Goal: Task Accomplishment & Management: Manage account settings

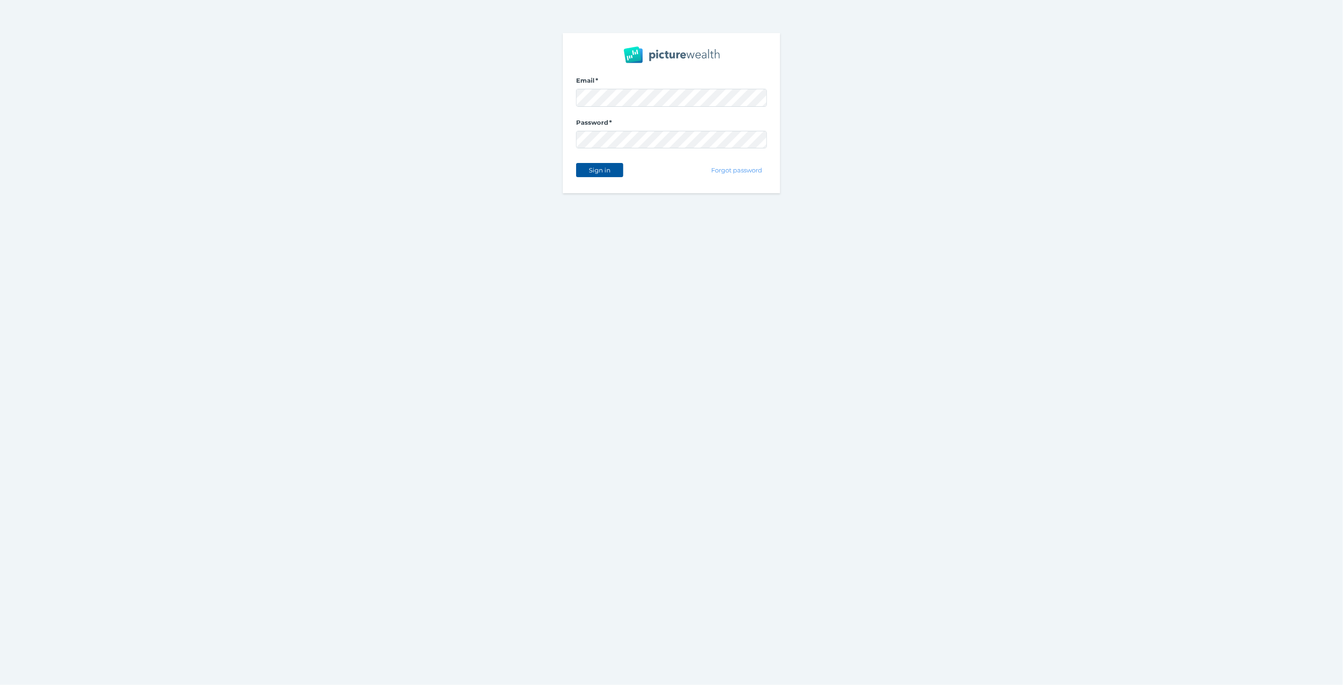
click at [601, 163] on button "Sign in" at bounding box center [599, 170] width 47 height 14
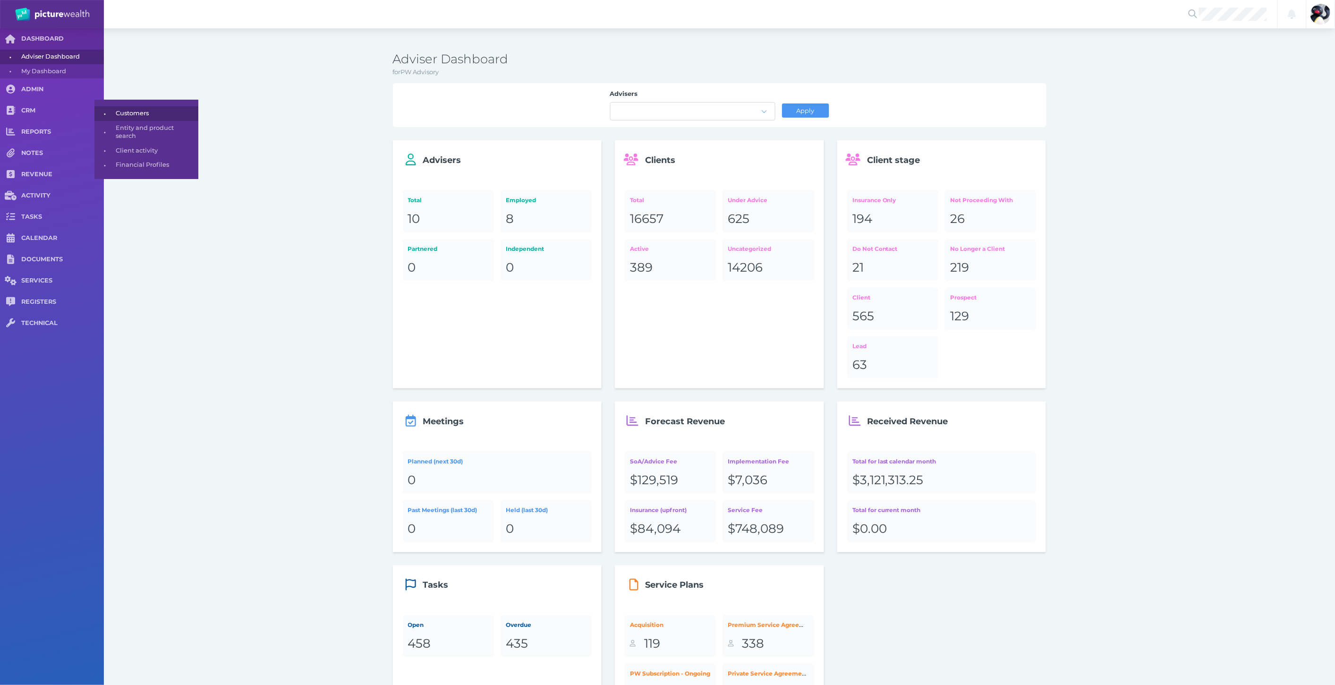
click at [135, 113] on span "Customers" at bounding box center [155, 113] width 79 height 15
select select "25"
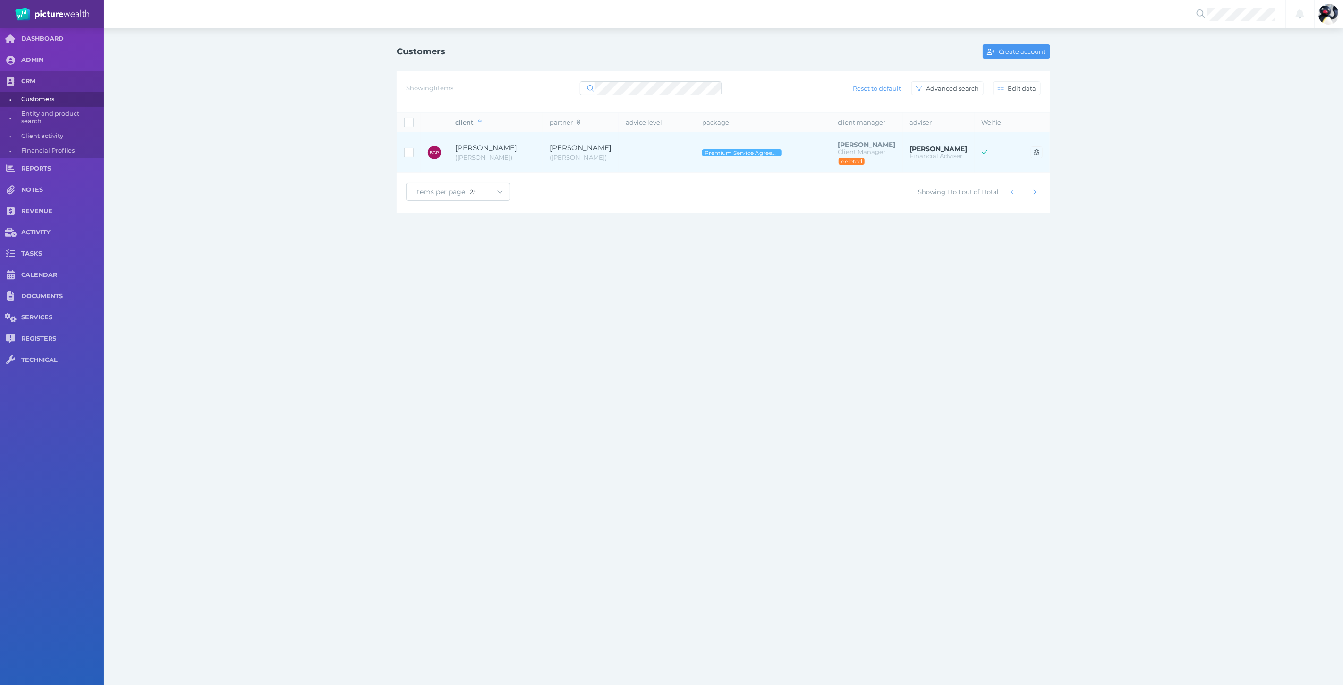
click at [646, 140] on td at bounding box center [657, 152] width 76 height 41
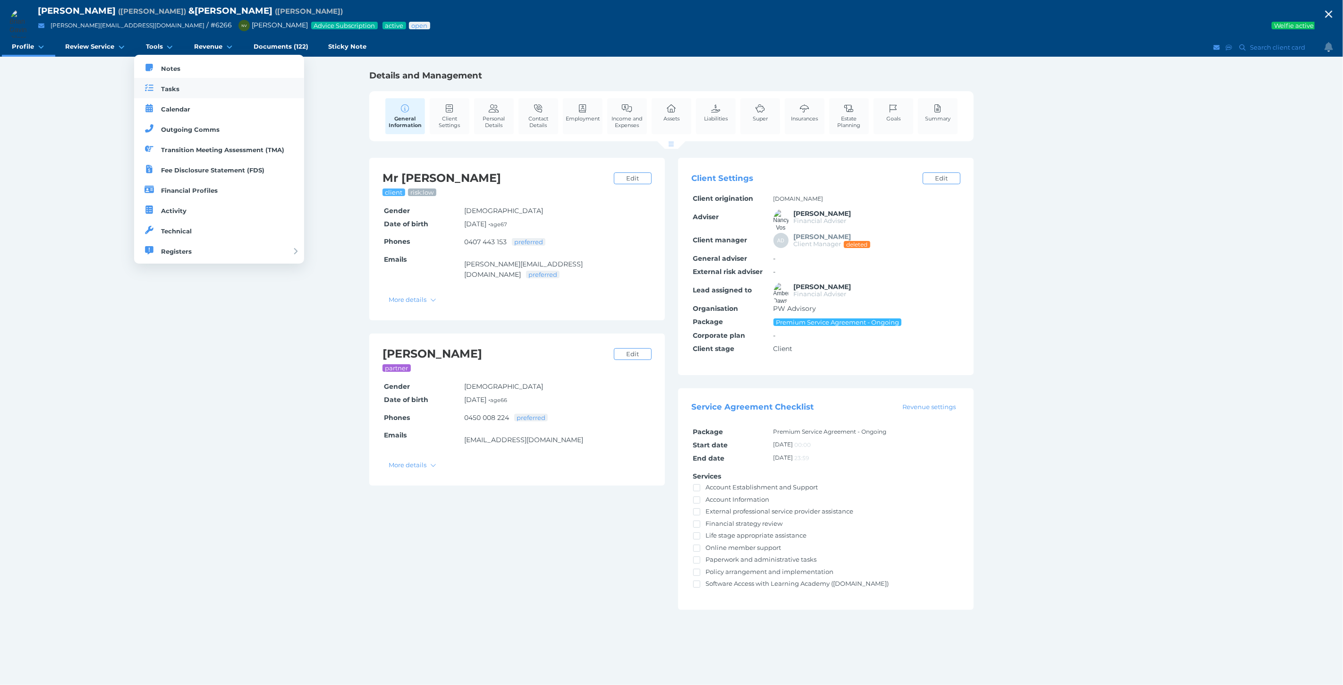
click at [146, 96] on link "Tasks" at bounding box center [219, 88] width 170 height 20
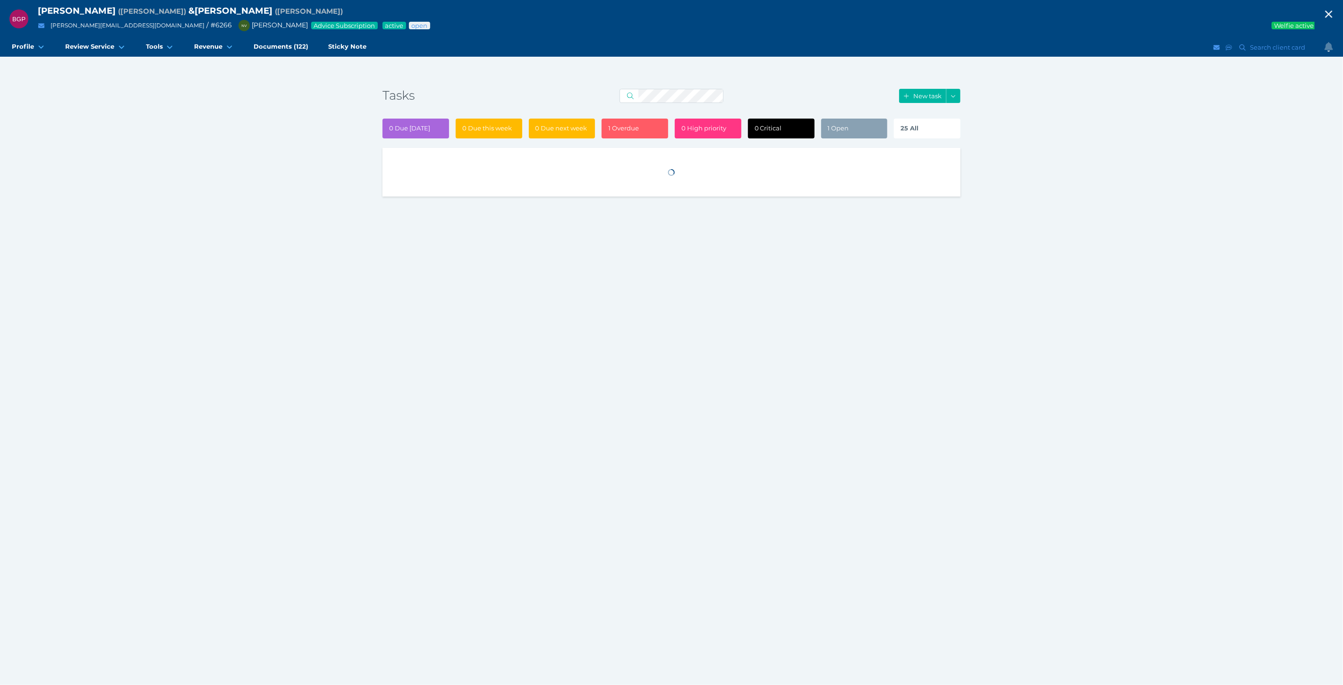
select select "50"
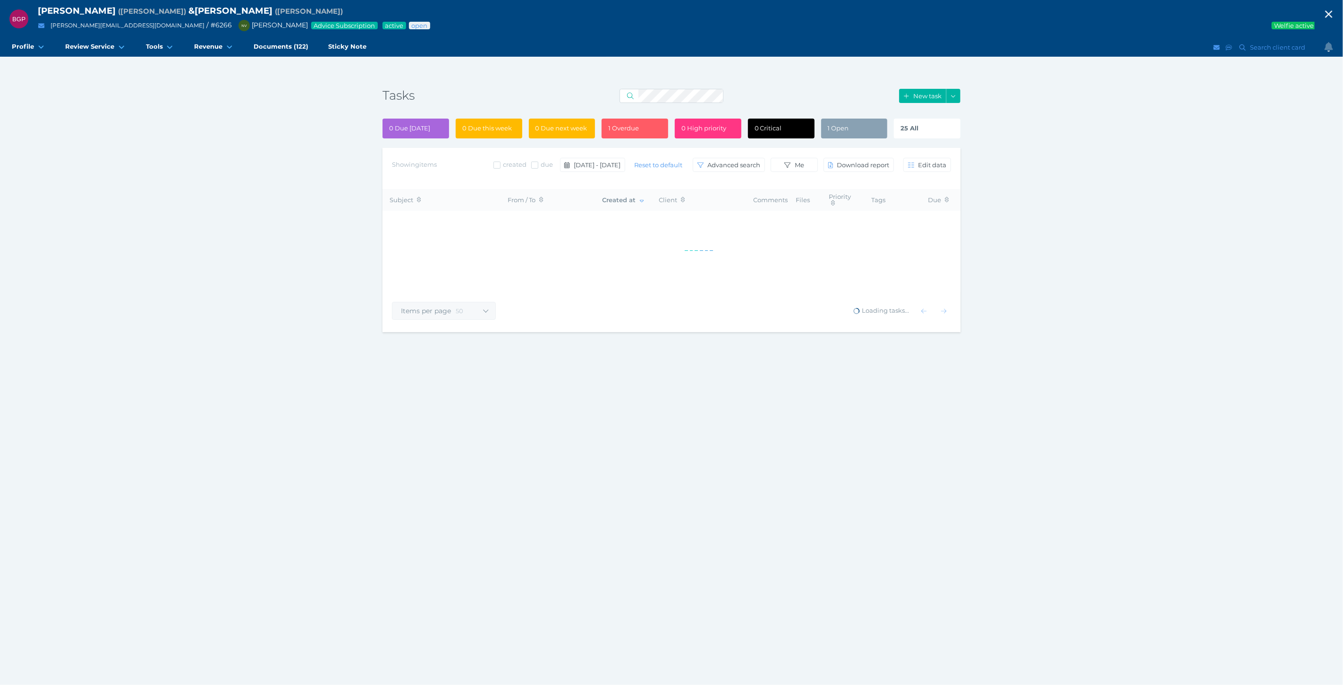
click at [863, 127] on div "1 Open" at bounding box center [854, 129] width 67 height 20
click at [909, 127] on span "25 All" at bounding box center [909, 128] width 16 height 8
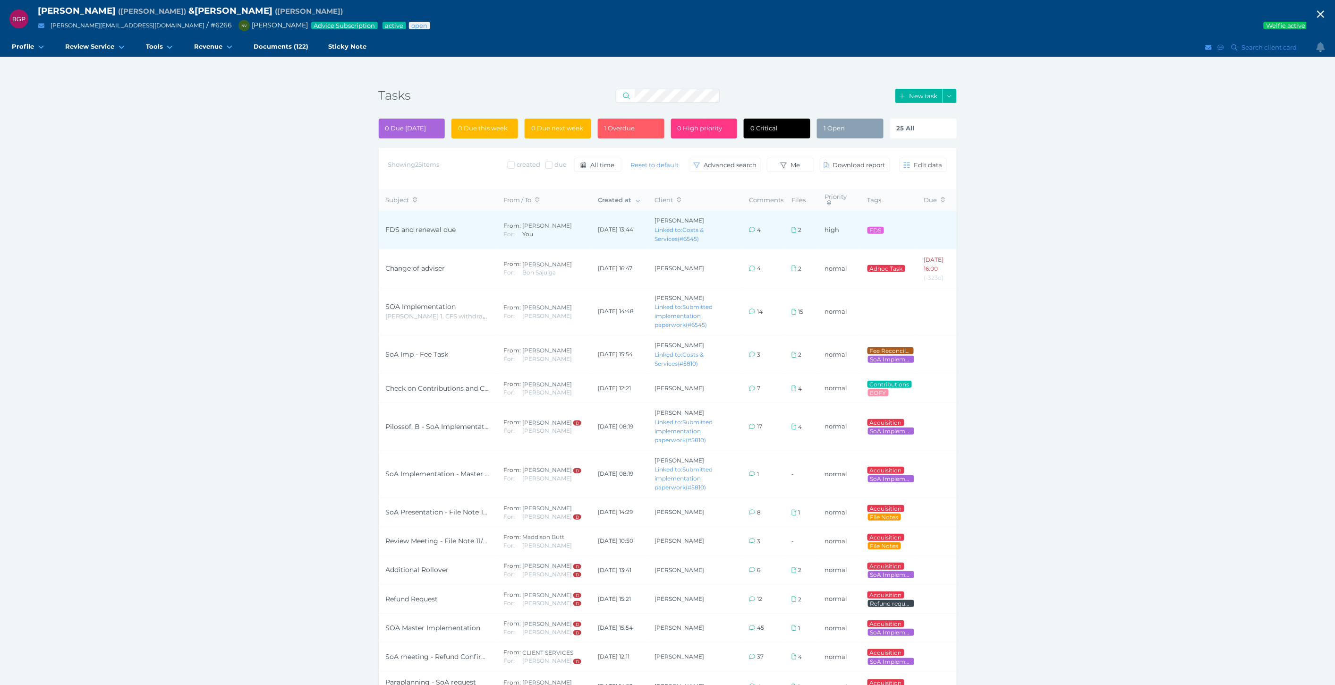
click at [423, 233] on span "FDS and renewal due" at bounding box center [421, 229] width 70 height 8
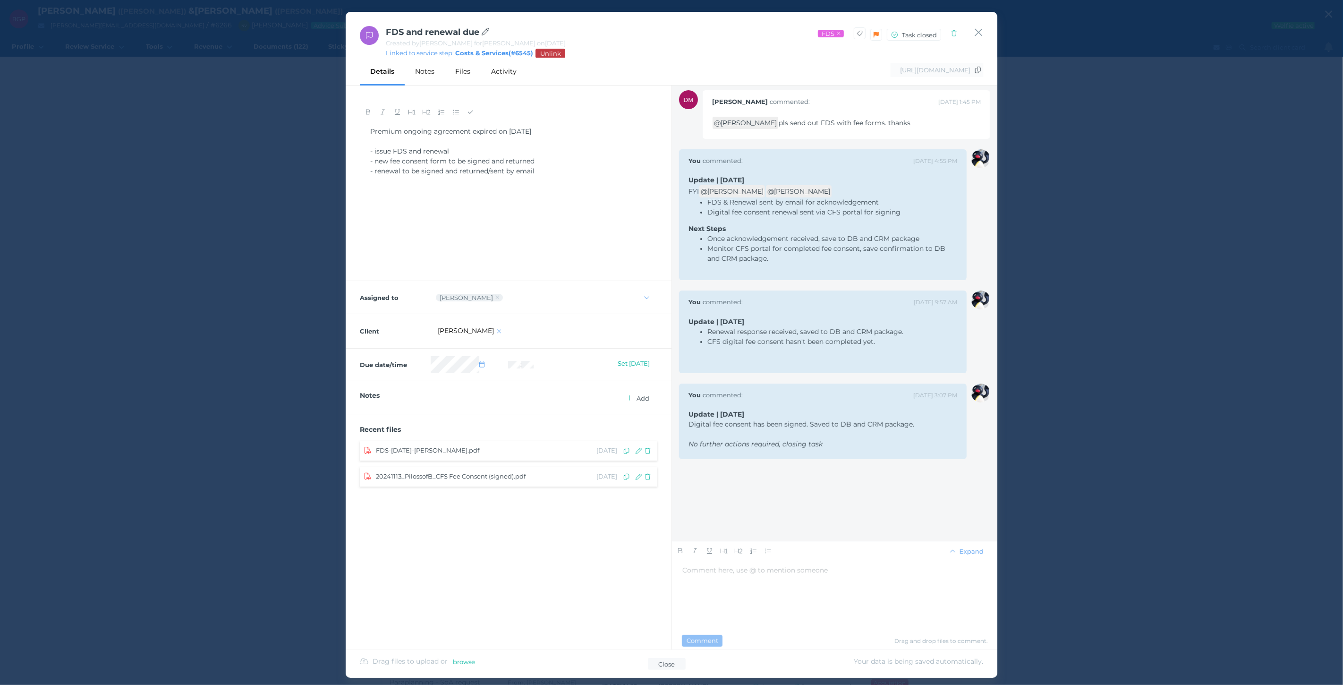
drag, startPoint x: 809, startPoint y: 281, endPoint x: 813, endPoint y: 306, distance: 24.4
click at [977, 31] on icon "button" at bounding box center [979, 33] width 8 height 8
